Goal: Check status: Check status

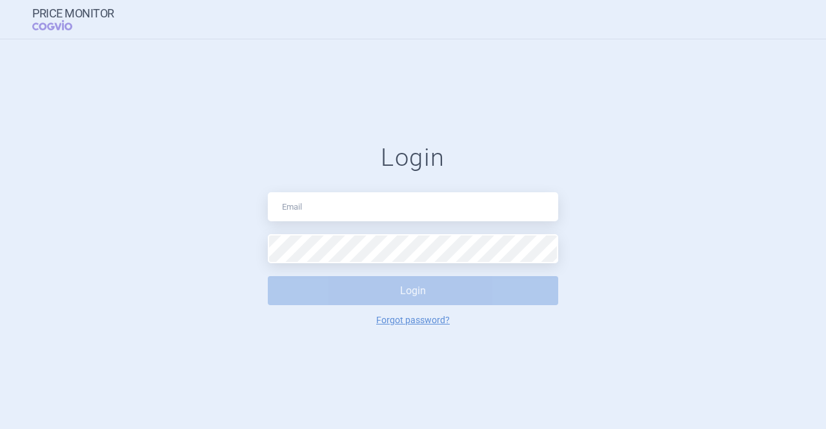
click at [318, 224] on div "Login Login Forgot password?" at bounding box center [413, 234] width 291 height 182
click at [316, 216] on input "text" at bounding box center [413, 206] width 291 height 29
type input "sona.tretinova@cogvio.com"
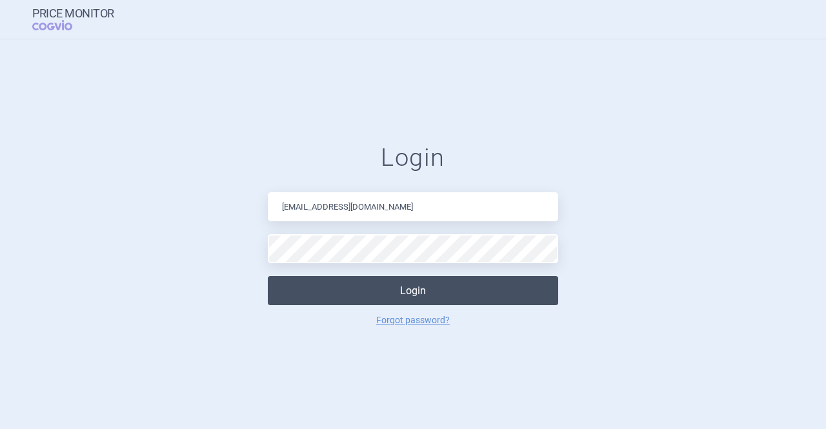
click at [342, 289] on button "Login" at bounding box center [413, 290] width 291 height 29
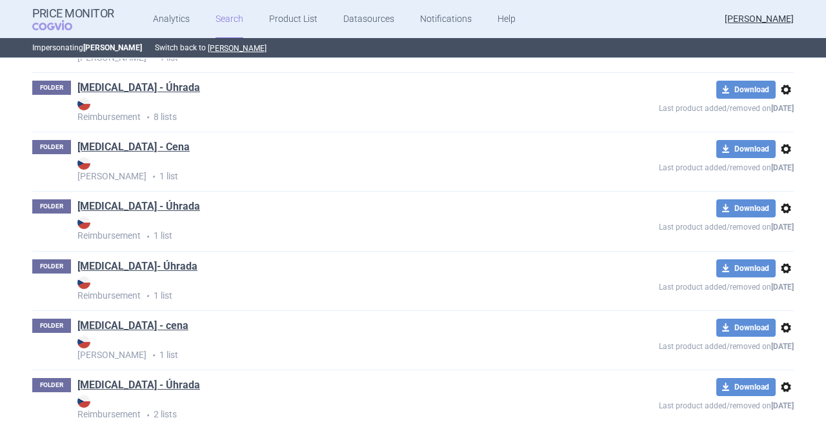
scroll to position [258, 0]
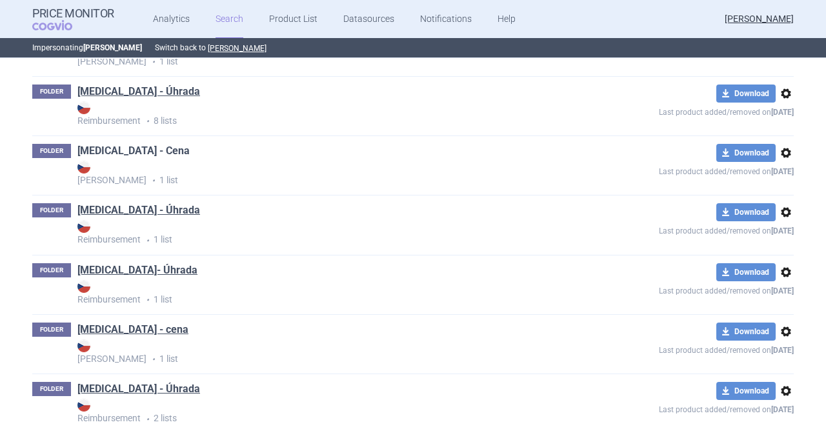
click at [139, 150] on link "[MEDICAL_DATA] - Cena" at bounding box center [133, 151] width 112 height 14
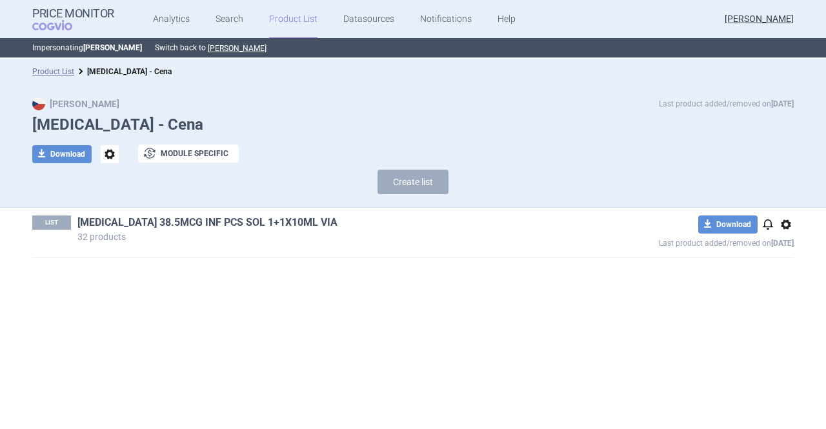
click at [124, 225] on link "[MEDICAL_DATA] 38.5MCG INF PCS SOL 1+1X10ML VIA" at bounding box center [207, 223] width 260 height 14
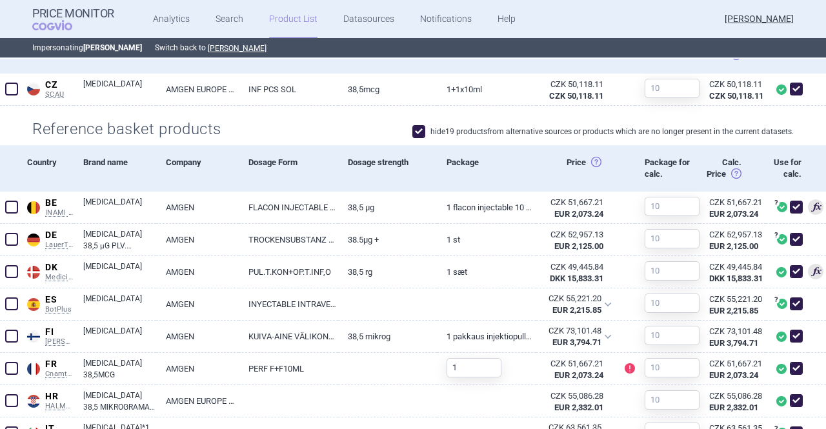
scroll to position [398, 0]
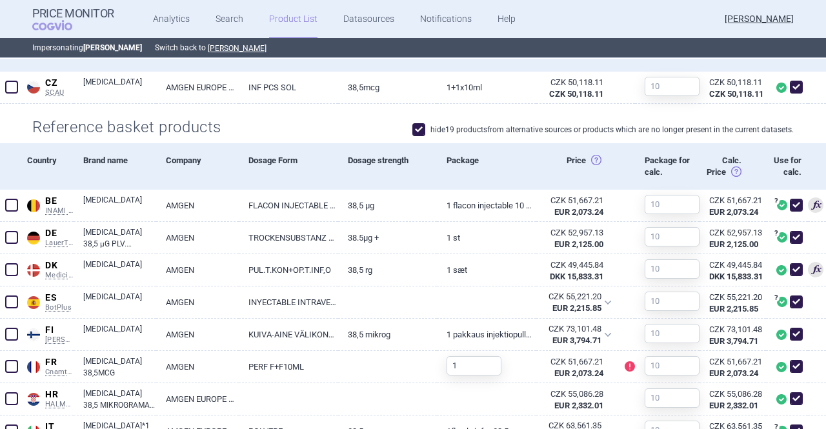
click at [416, 129] on span at bounding box center [419, 129] width 13 height 13
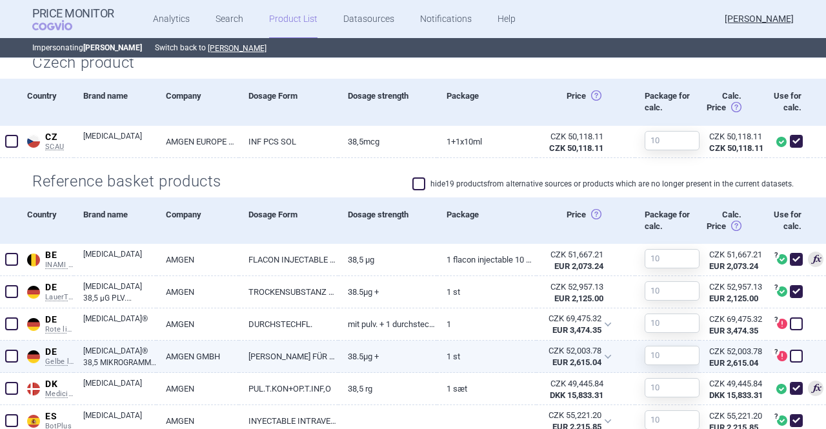
scroll to position [343, 0]
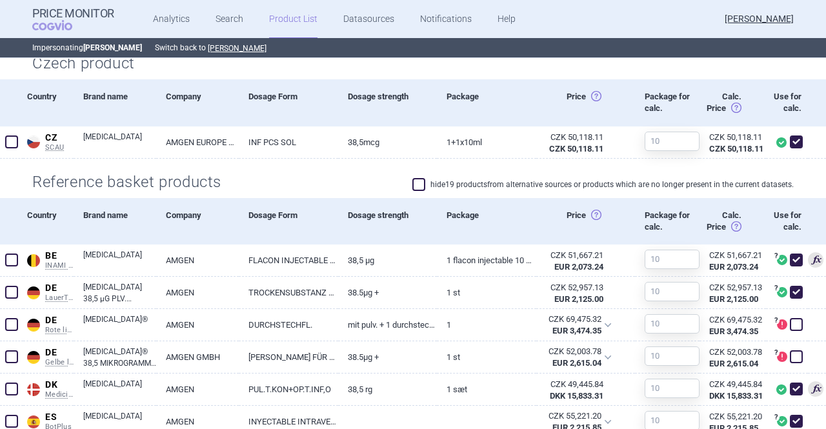
click at [416, 183] on span at bounding box center [419, 184] width 13 height 13
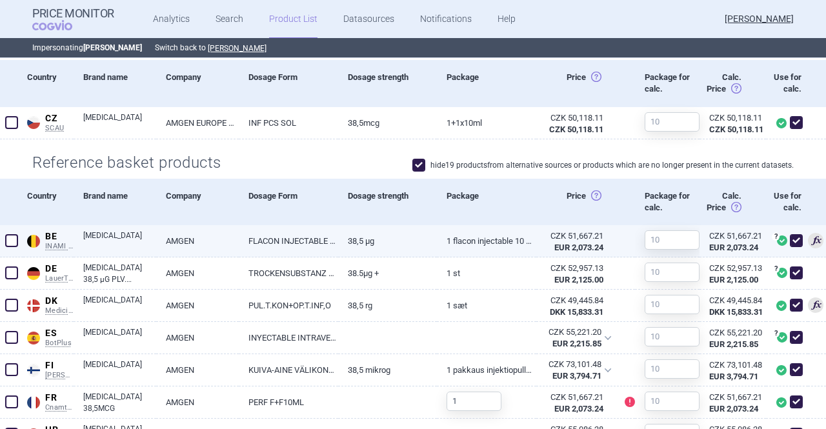
scroll to position [392, 0]
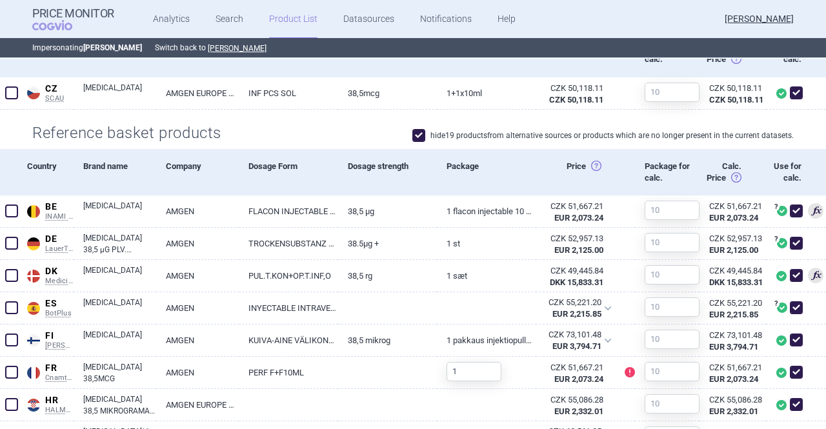
click at [414, 139] on span at bounding box center [419, 135] width 13 height 13
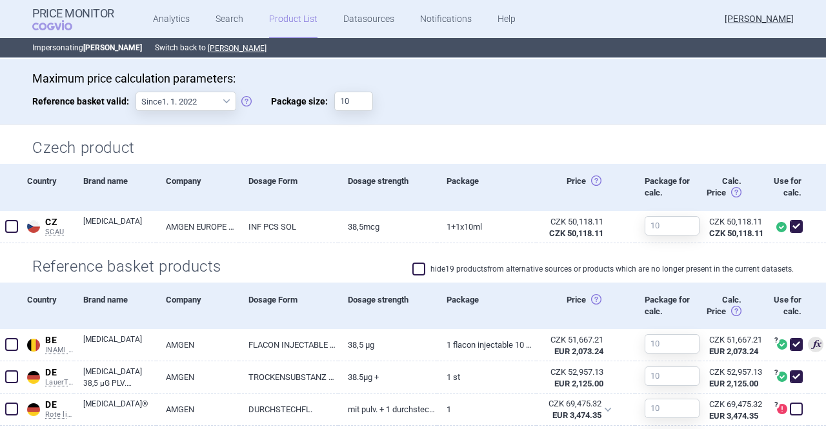
scroll to position [289, 0]
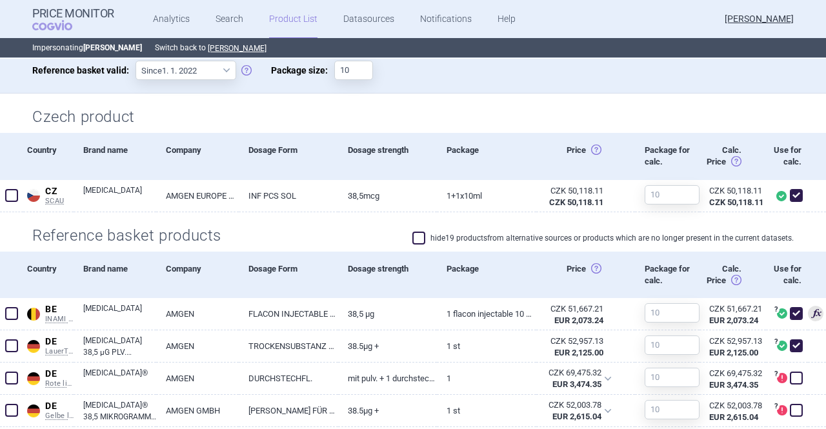
click at [416, 241] on span at bounding box center [419, 238] width 13 height 13
checkbox input "true"
